Goal: Information Seeking & Learning: Understand process/instructions

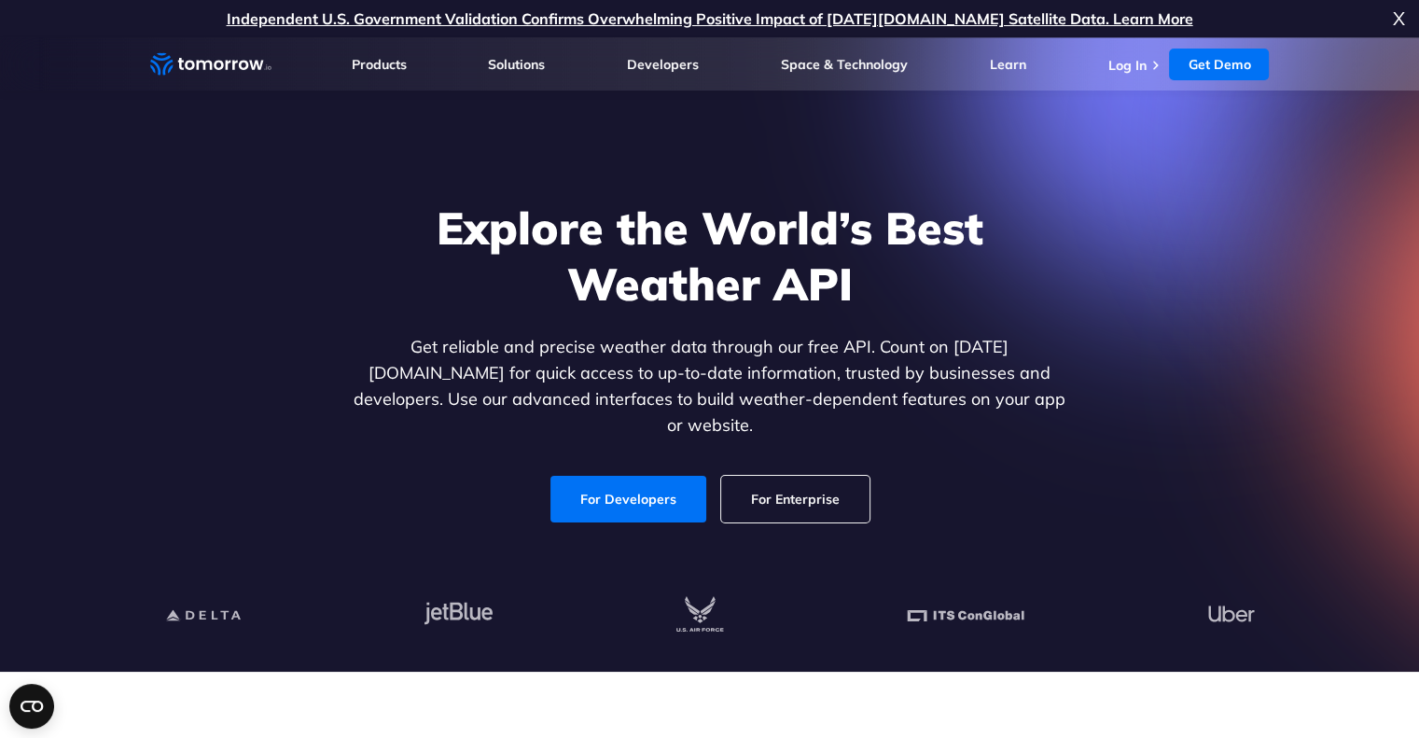
click at [757, 487] on link "For Enterprise" at bounding box center [795, 499] width 148 height 47
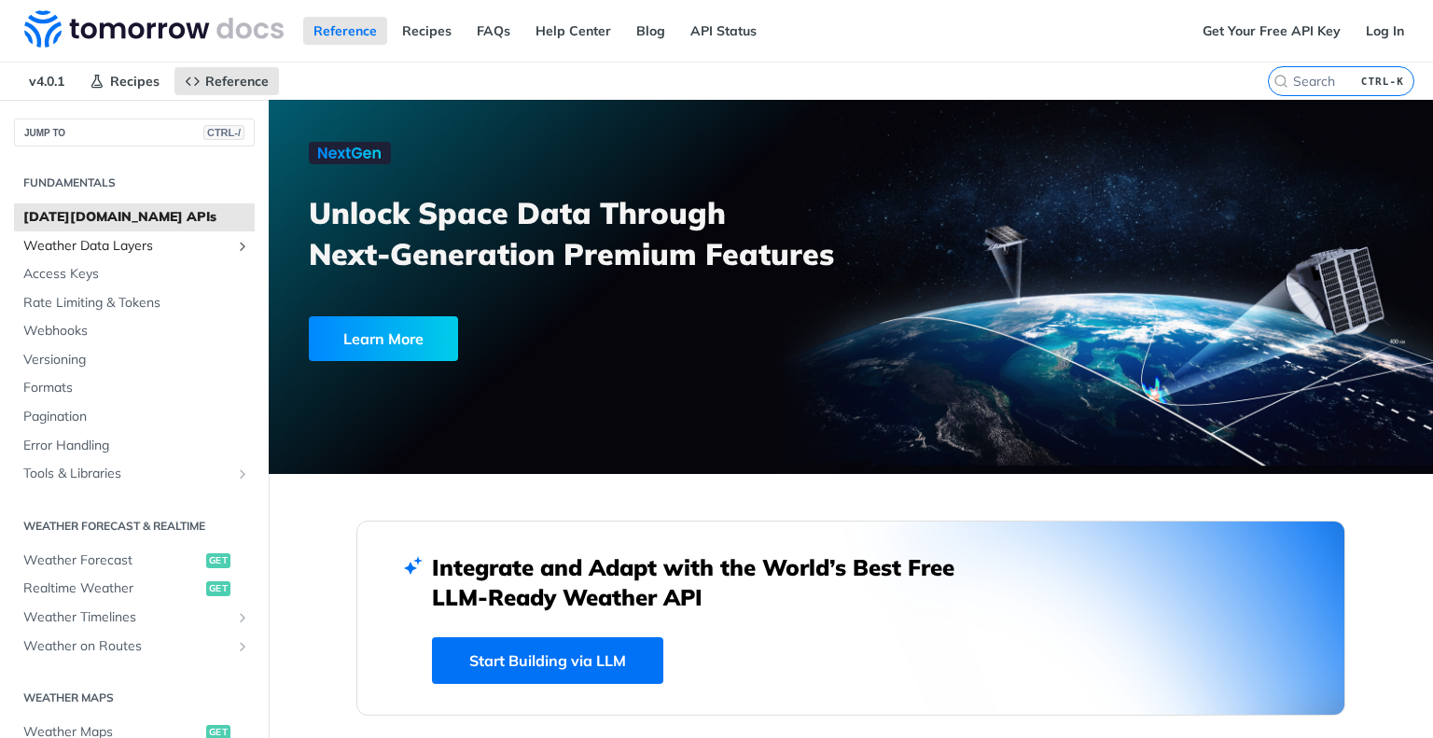
click at [103, 257] on link "Weather Data Layers" at bounding box center [134, 246] width 241 height 28
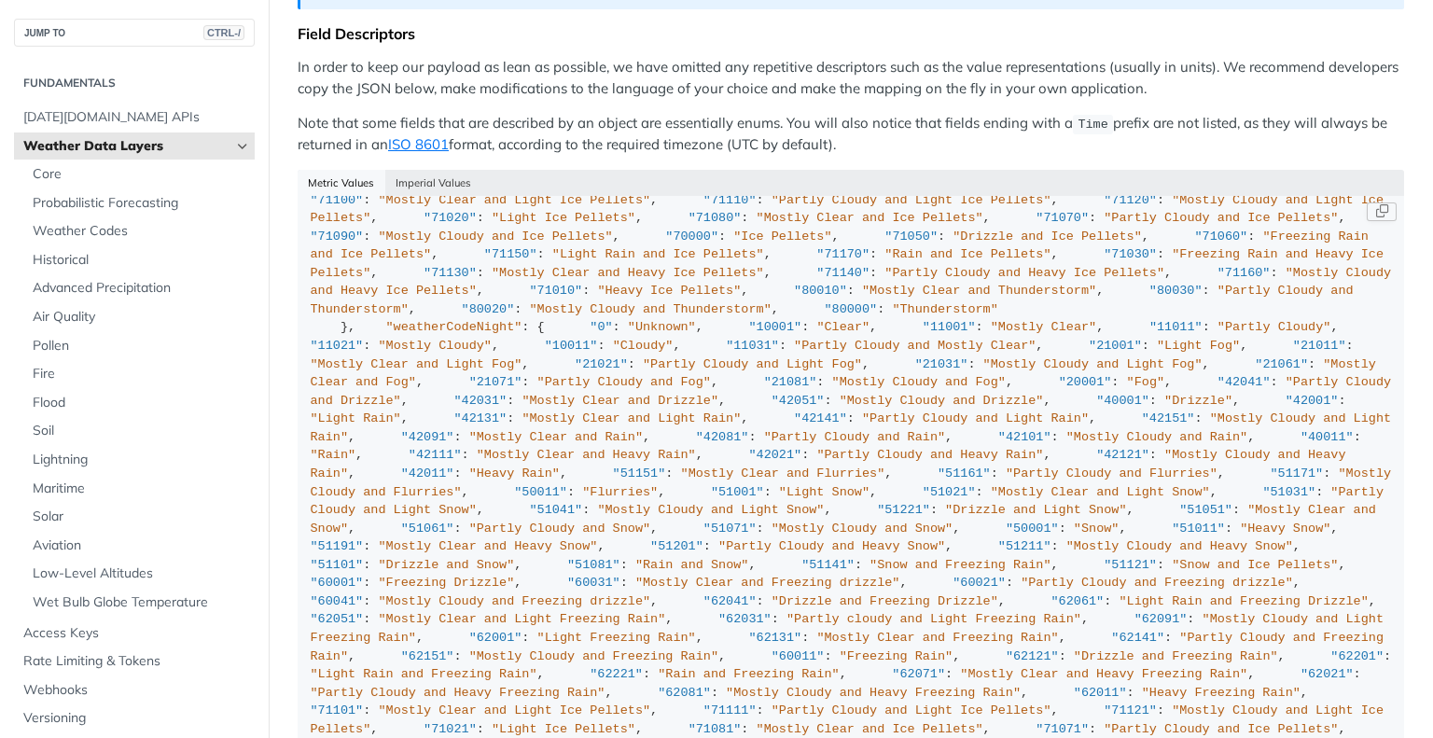
scroll to position [8260, 0]
click at [49, 430] on span "Soil" at bounding box center [141, 431] width 217 height 19
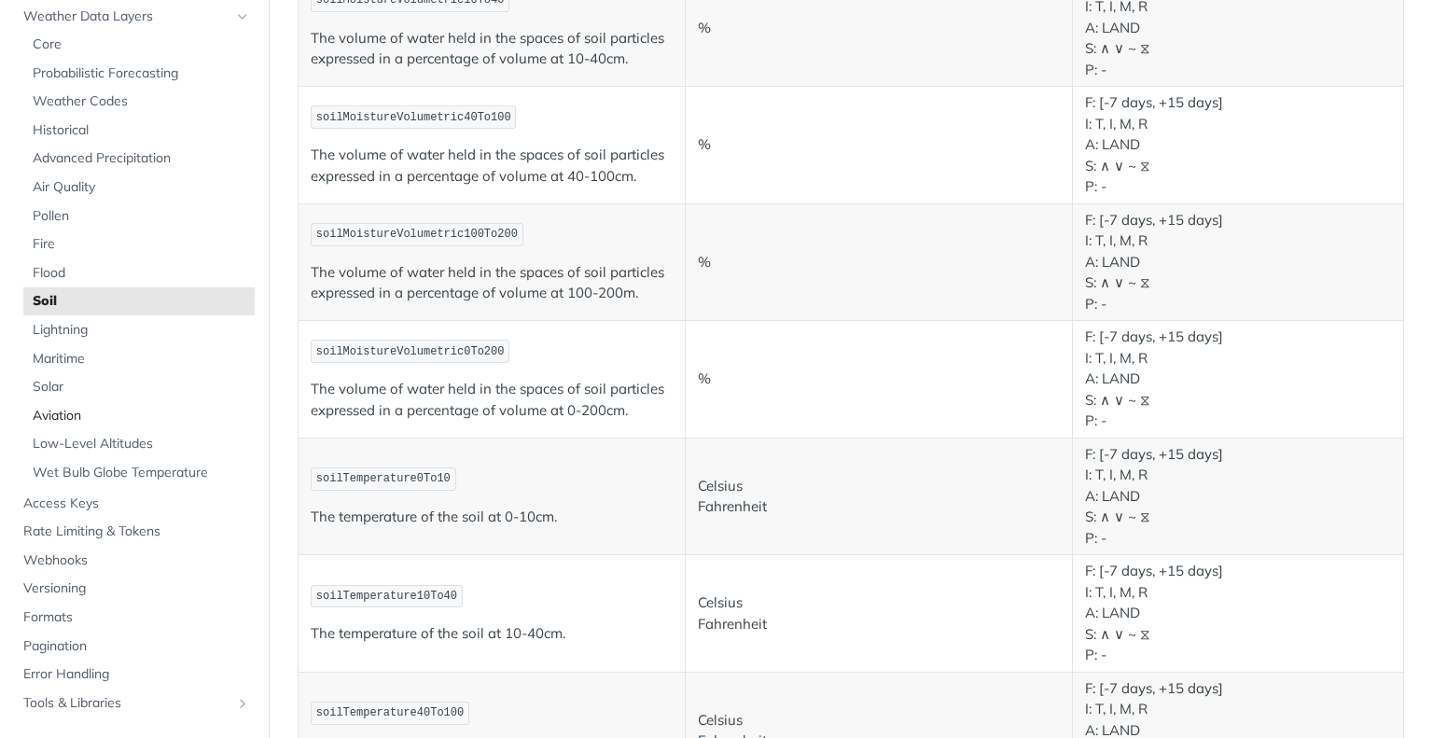
scroll to position [134, 0]
click at [81, 498] on span "Access Keys" at bounding box center [136, 499] width 227 height 19
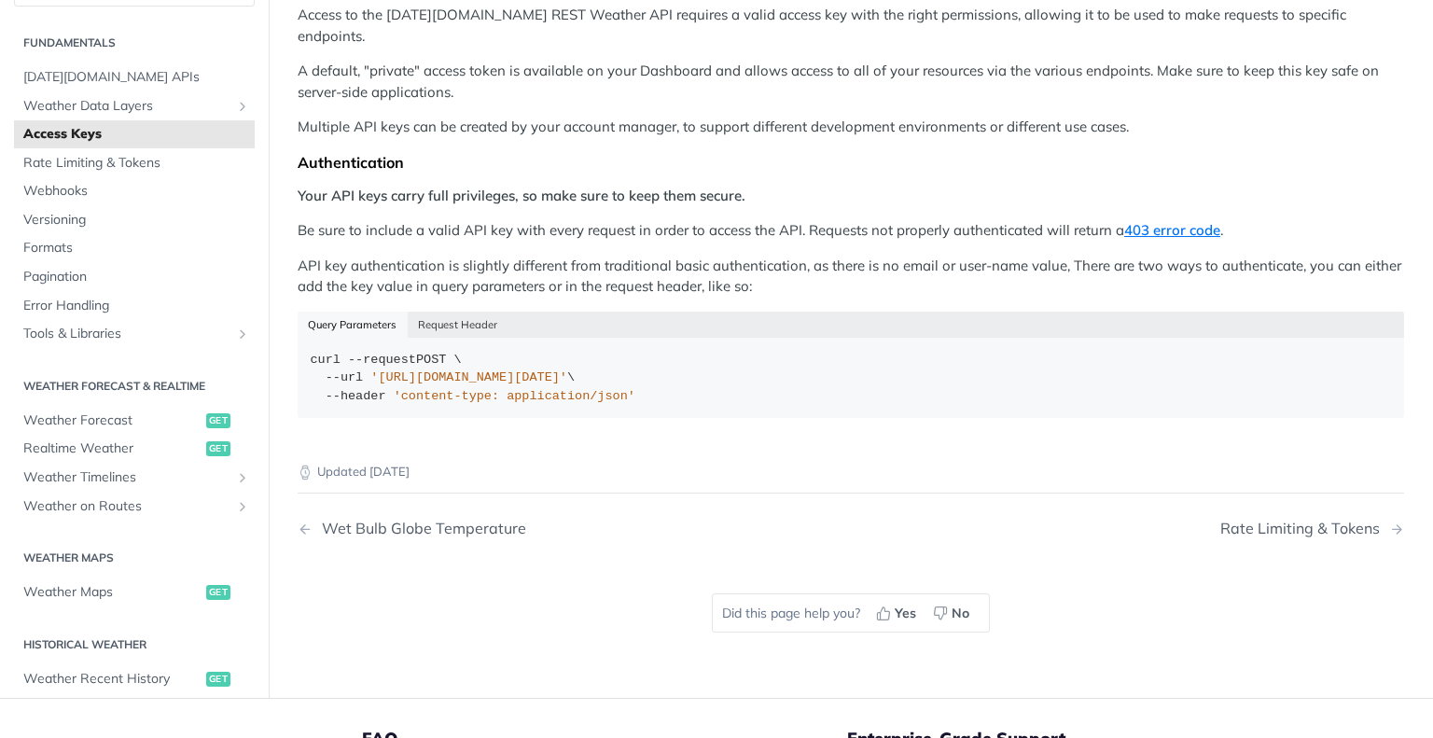
scroll to position [252, 0]
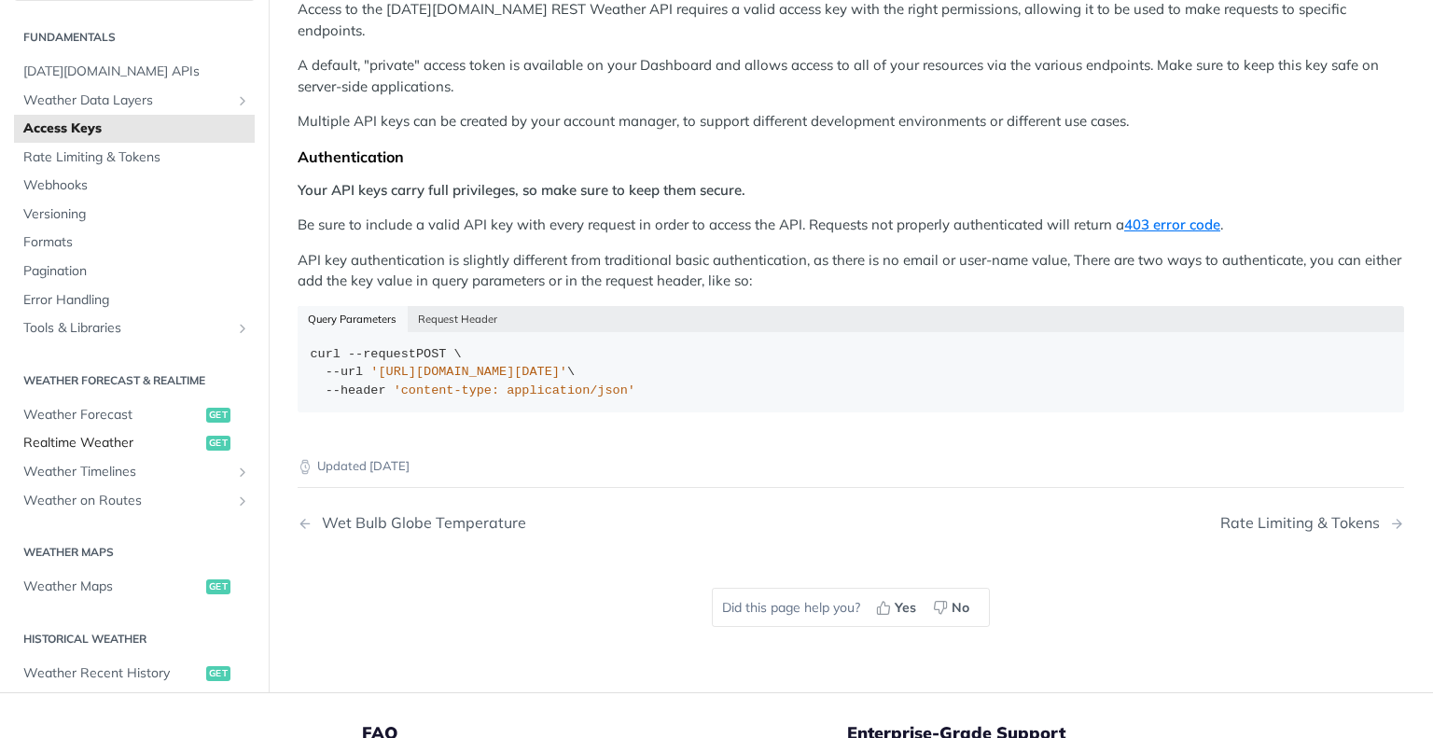
click at [117, 435] on span "Realtime Weather" at bounding box center [112, 444] width 178 height 19
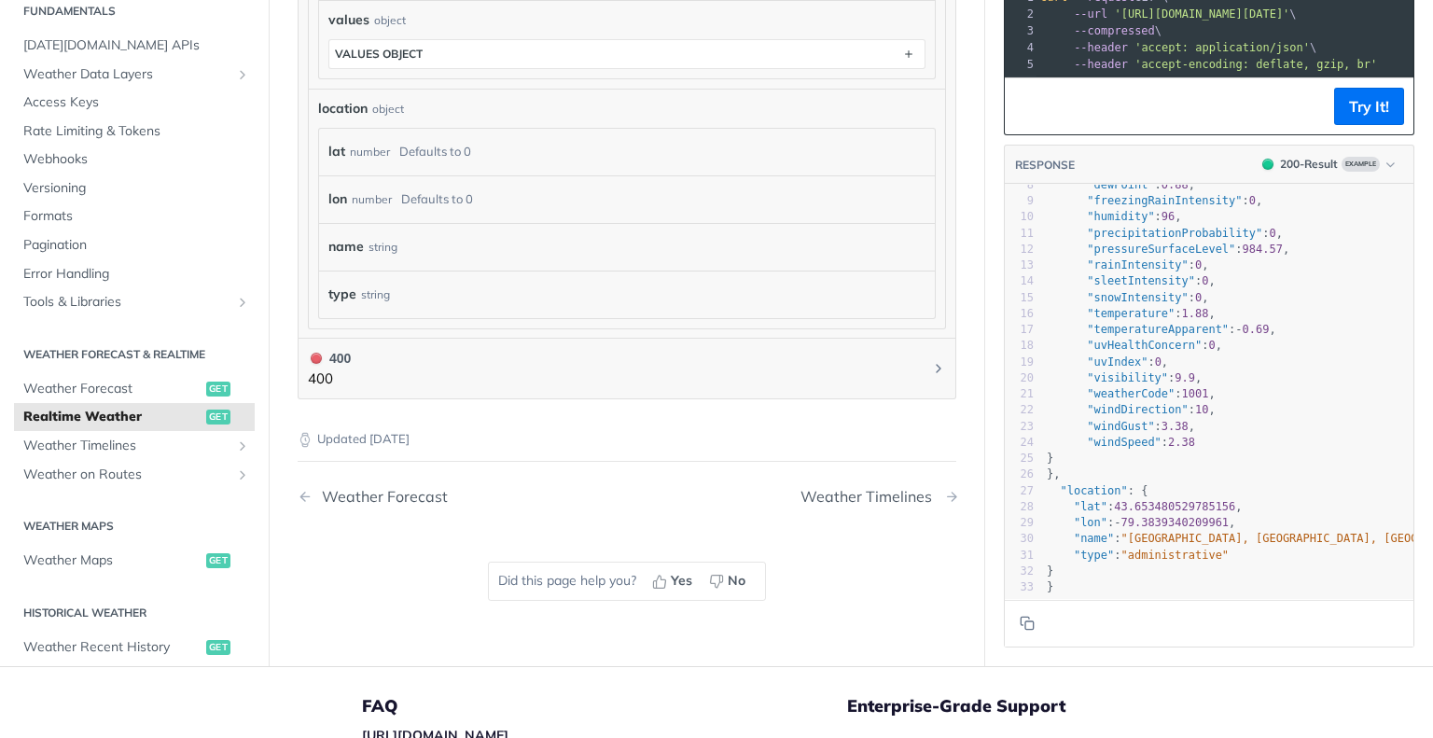
click at [861, 492] on div "Weather Timelines" at bounding box center [870, 497] width 141 height 18
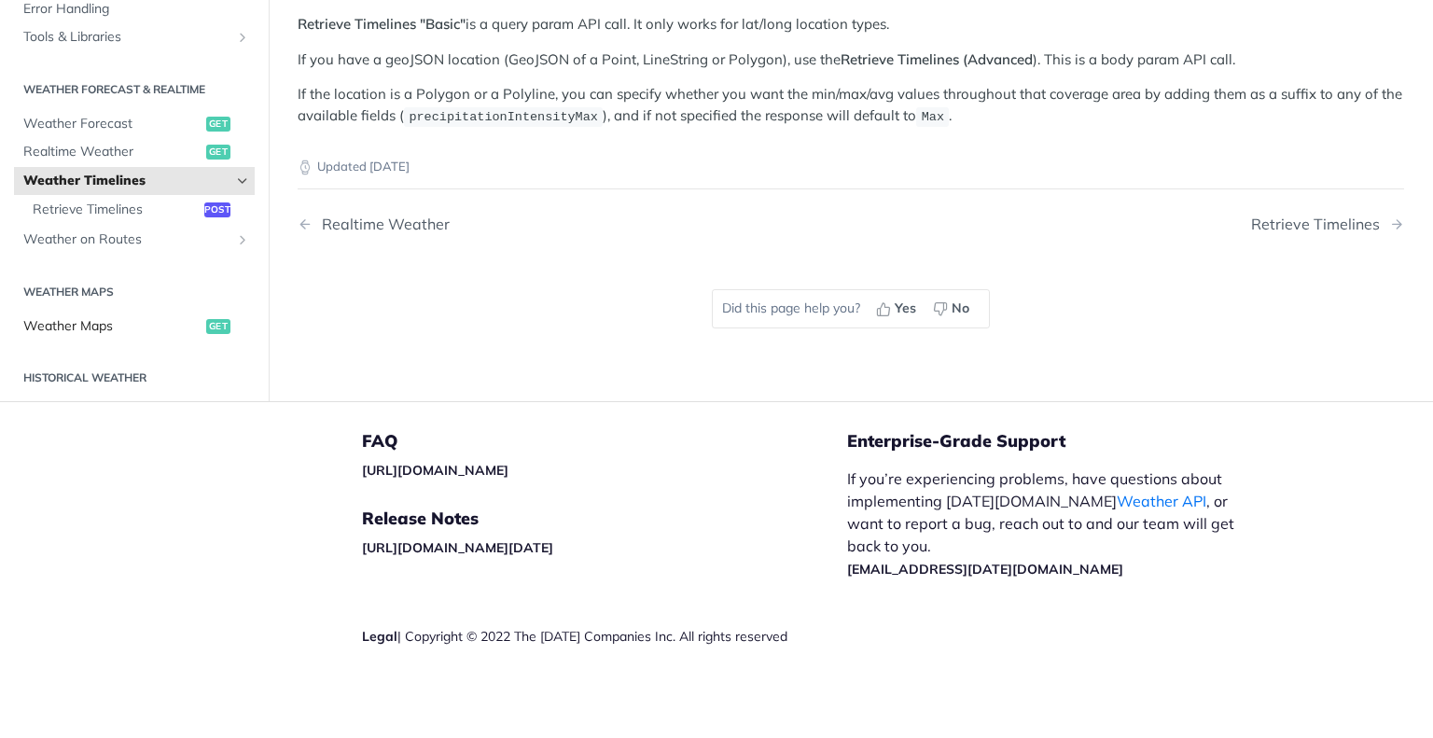
click at [76, 330] on span "Weather Maps" at bounding box center [112, 326] width 178 height 19
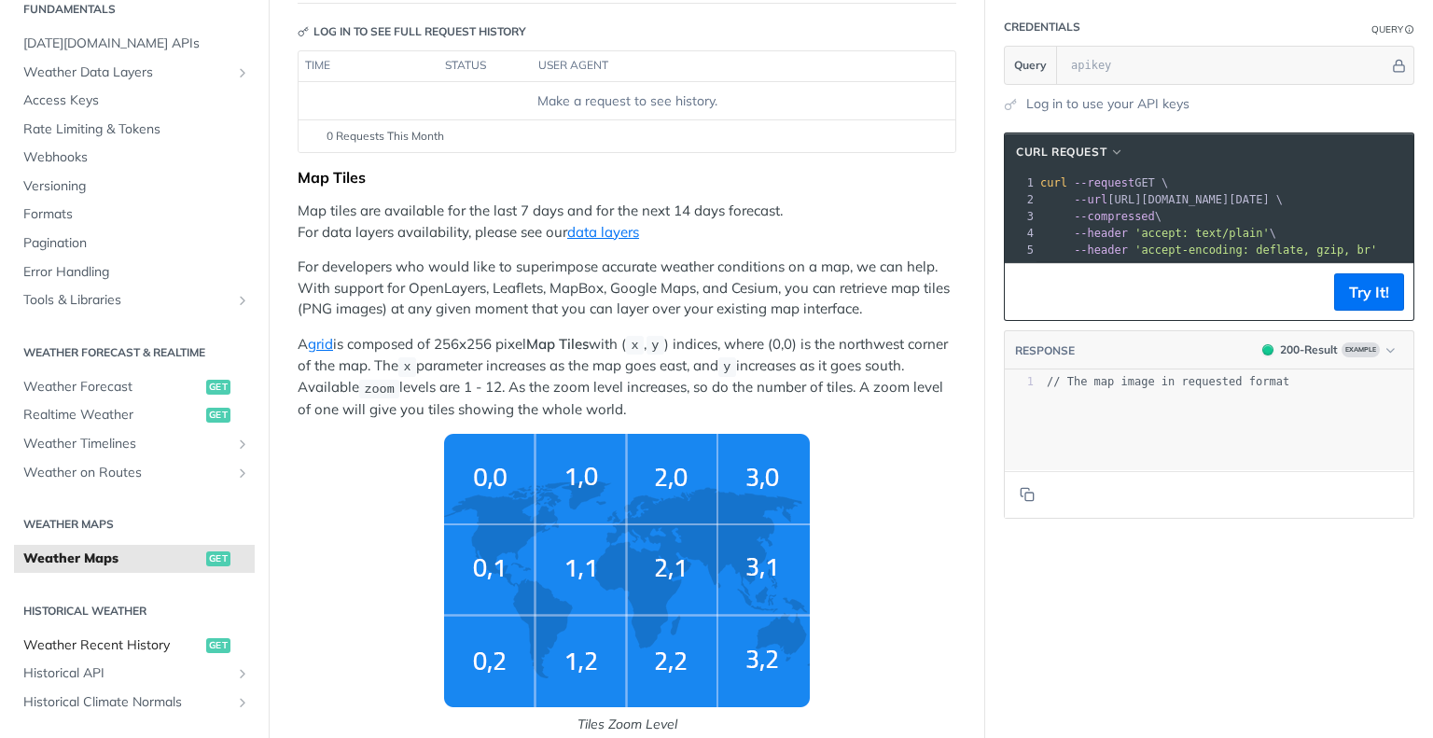
click at [126, 652] on span "Weather Recent History" at bounding box center [112, 645] width 178 height 19
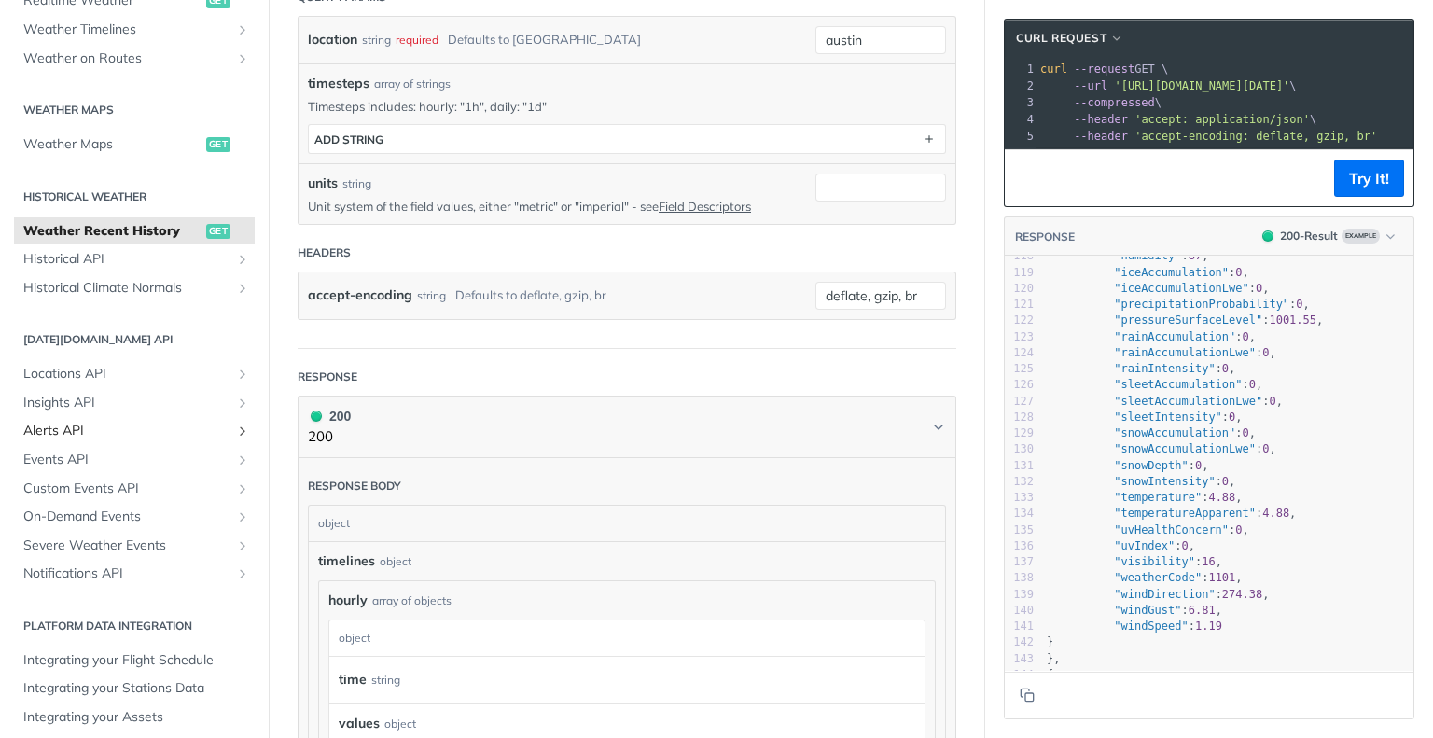
click at [81, 424] on span "Alerts API" at bounding box center [126, 431] width 207 height 19
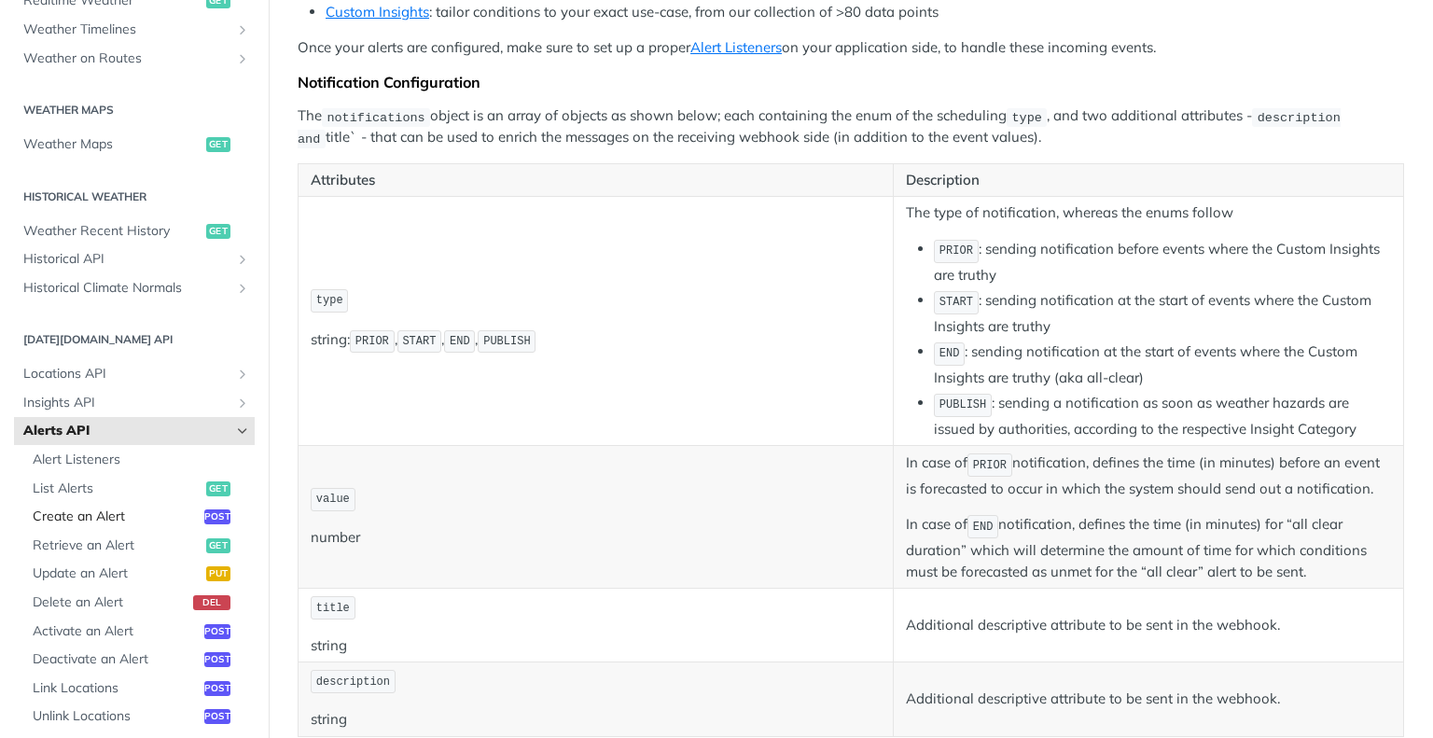
click at [71, 514] on span "Create an Alert" at bounding box center [116, 516] width 167 height 19
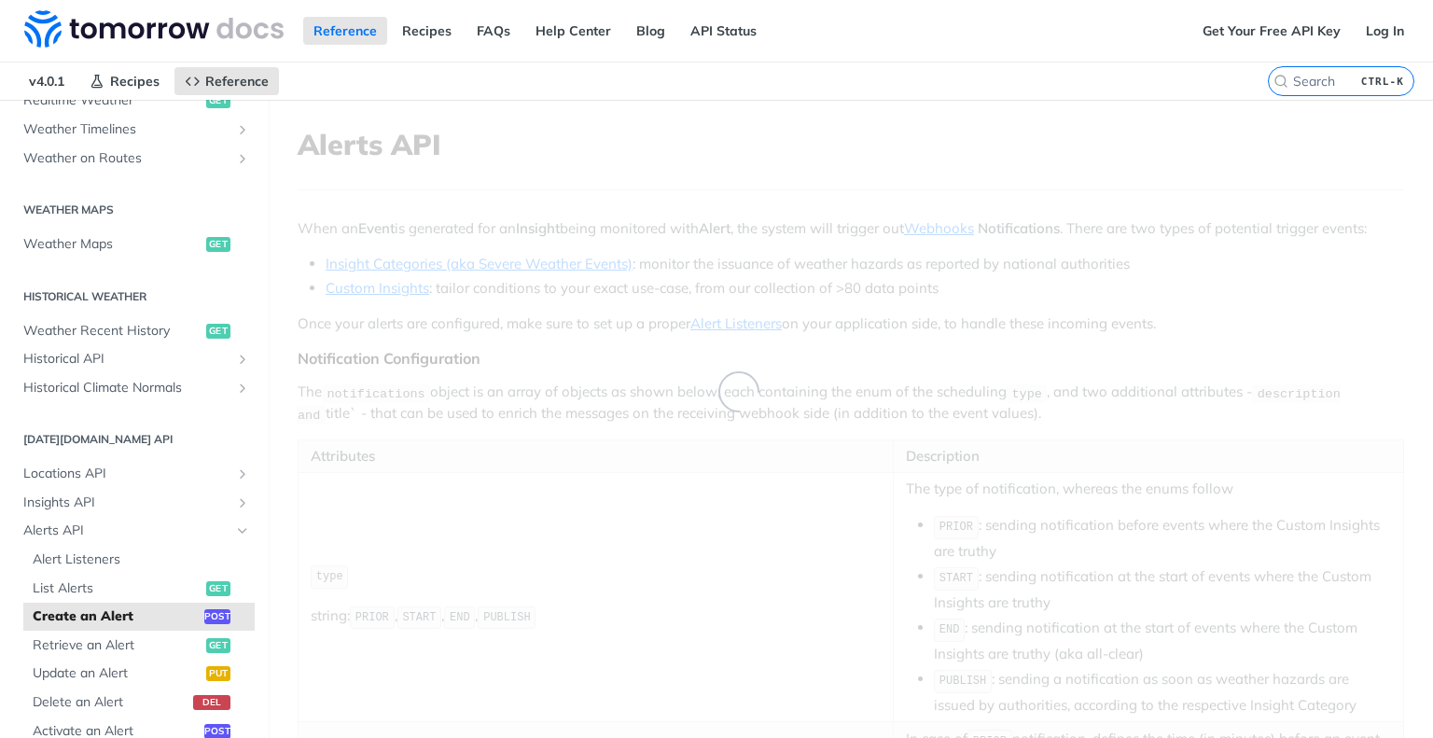
select select "true"
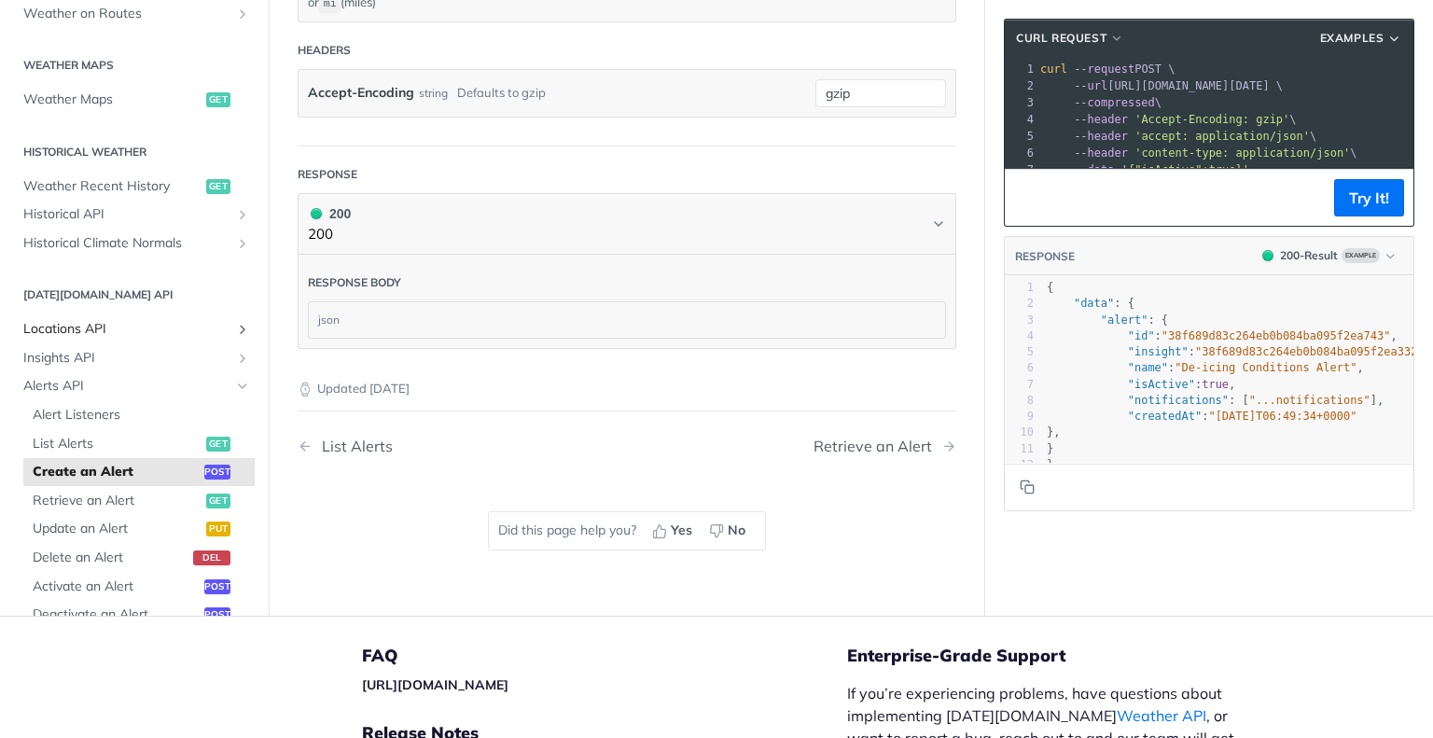
click at [134, 322] on span "Locations API" at bounding box center [126, 329] width 207 height 19
